Goal: Information Seeking & Learning: Learn about a topic

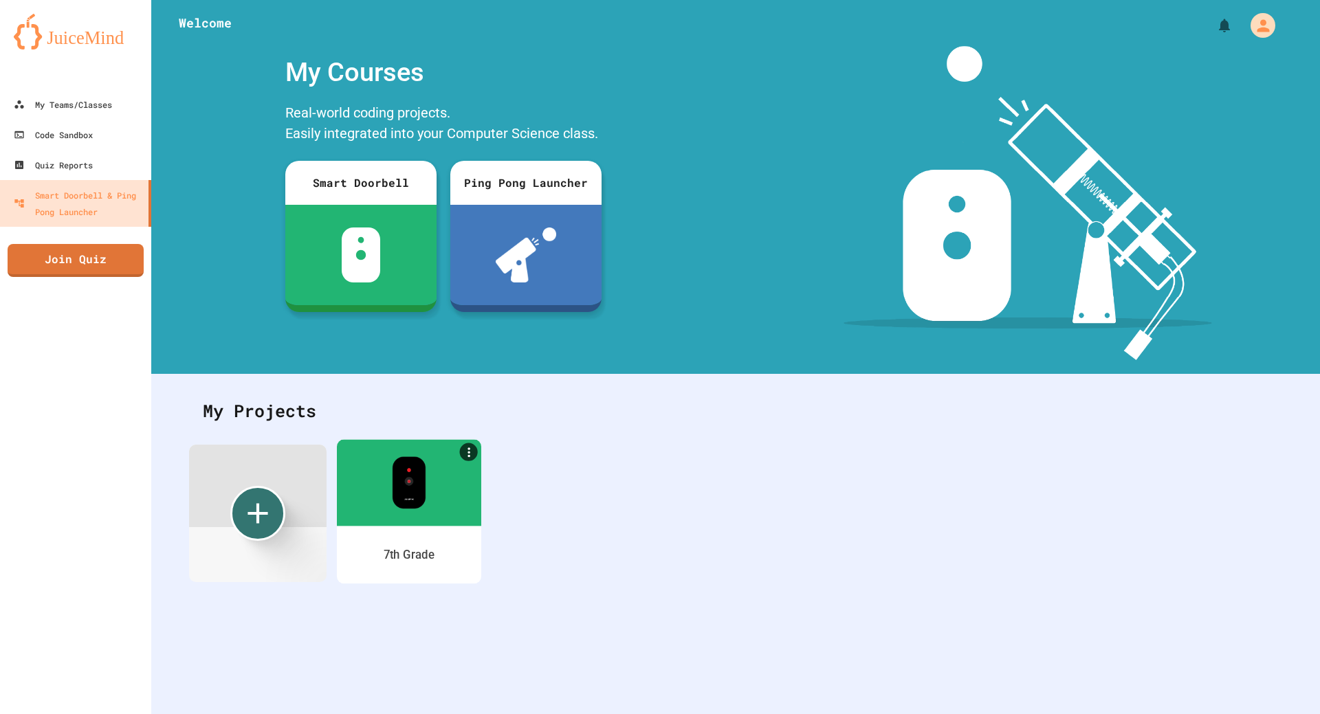
click at [384, 513] on div at bounding box center [409, 482] width 144 height 87
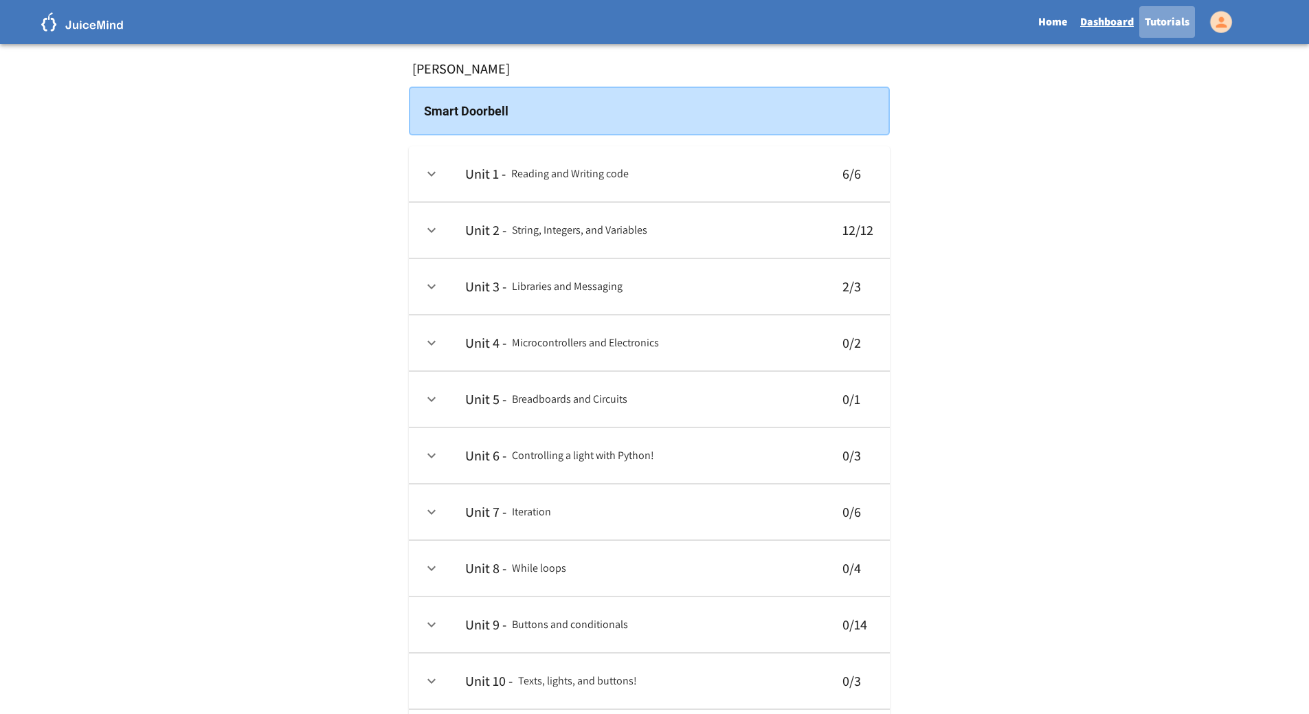
click at [1176, 21] on link "Tutorials" at bounding box center [1168, 22] width 56 height 32
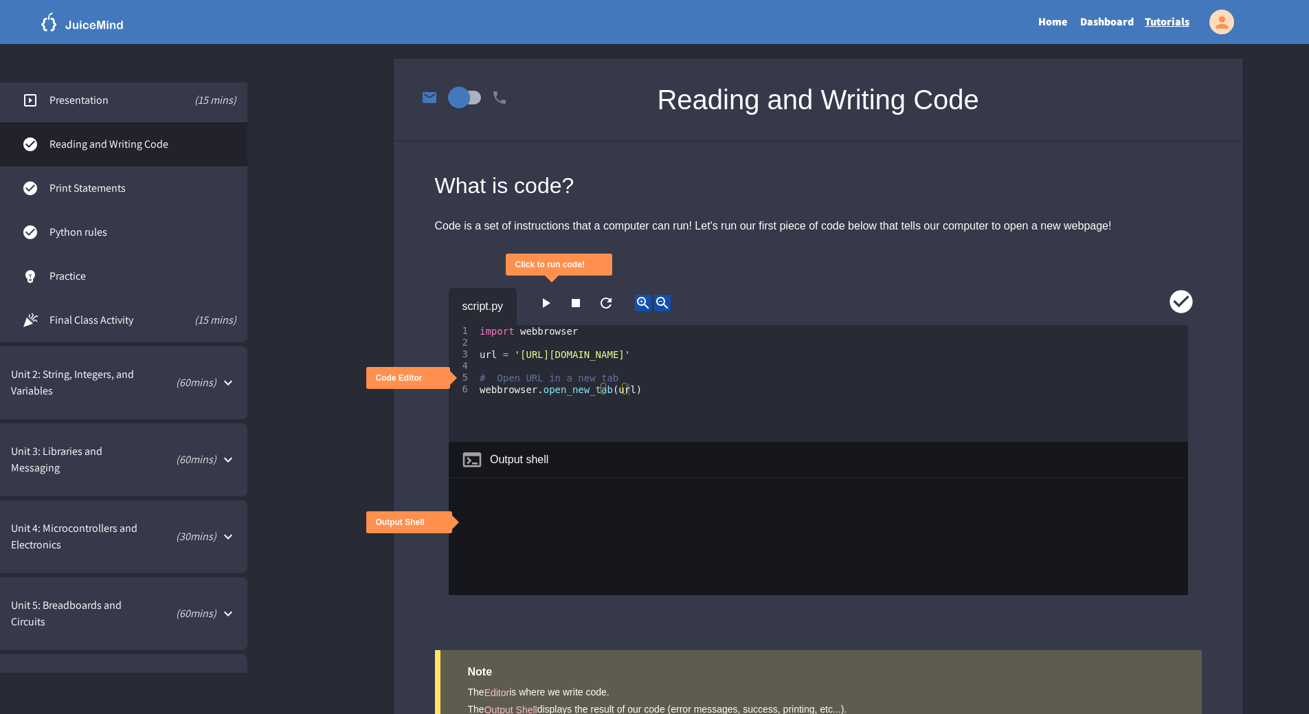
scroll to position [69, 0]
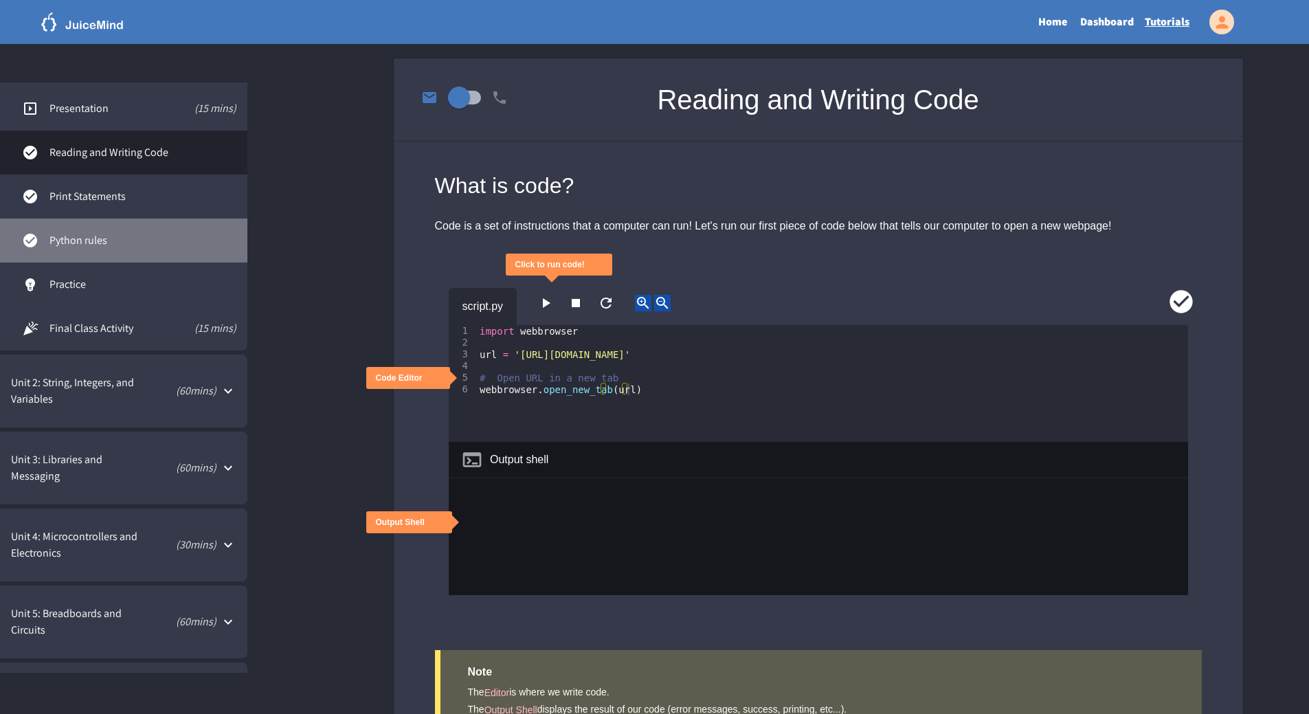
click at [113, 241] on span "Python rules" at bounding box center [142, 240] width 187 height 16
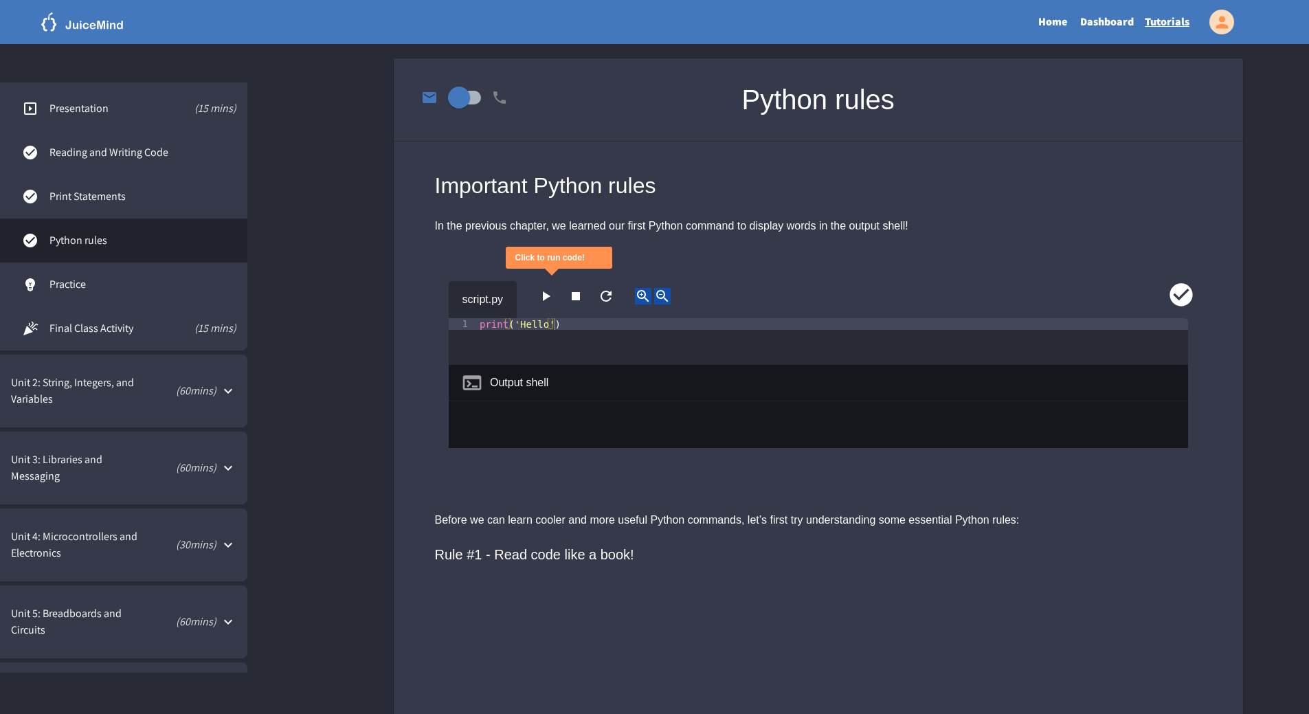
click at [585, 258] on icon "close" at bounding box center [585, 258] width 0 height 0
